Goal: Task Accomplishment & Management: Use online tool/utility

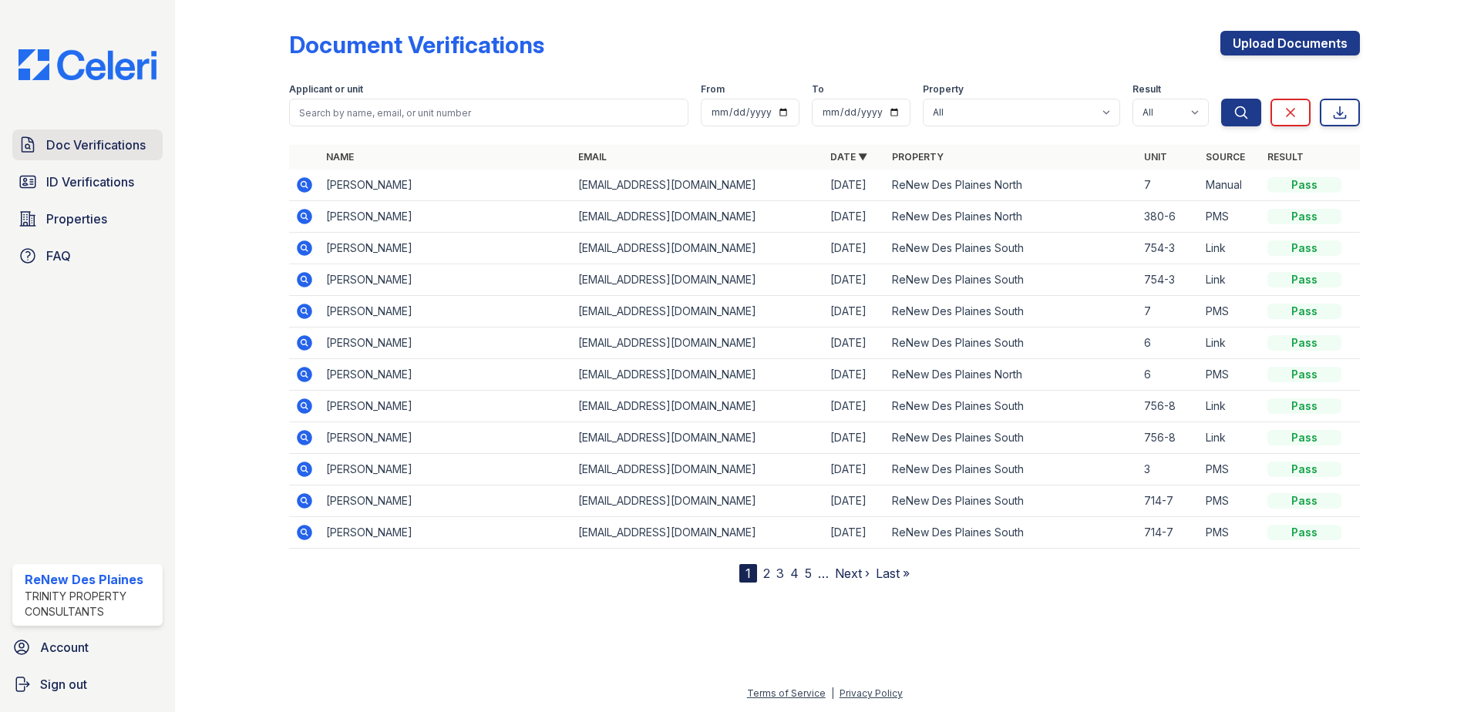
click at [122, 146] on span "Doc Verifications" at bounding box center [95, 145] width 99 height 19
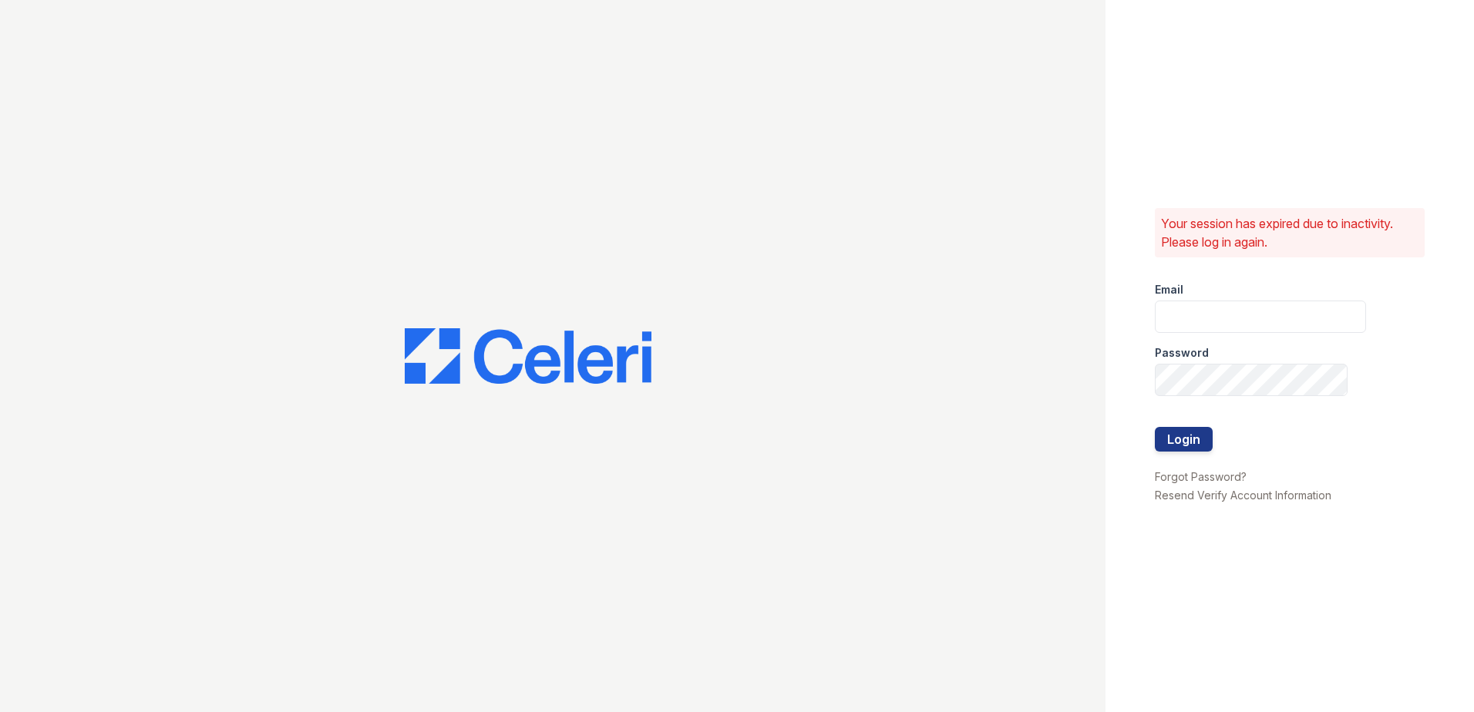
type input "[EMAIL_ADDRESS][DOMAIN_NAME]"
click at [1180, 441] on button "Login" at bounding box center [1184, 439] width 58 height 25
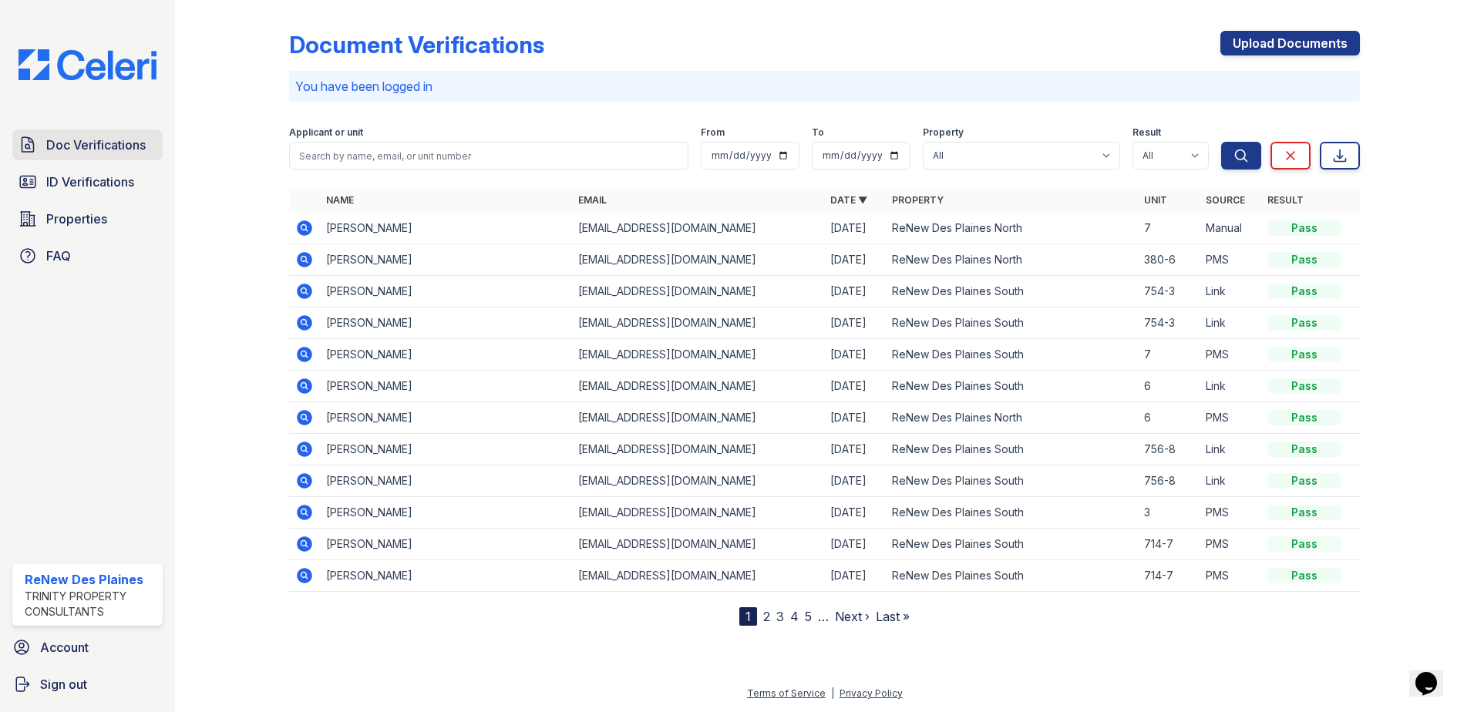
click at [107, 145] on span "Doc Verifications" at bounding box center [95, 145] width 99 height 19
